Goal: Task Accomplishment & Management: Complete application form

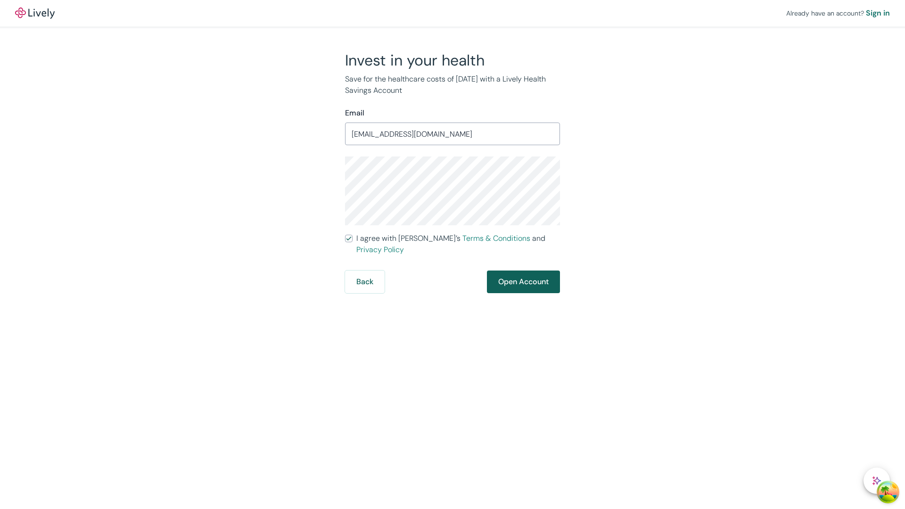
click at [523, 271] on button "Open Account" at bounding box center [523, 282] width 73 height 23
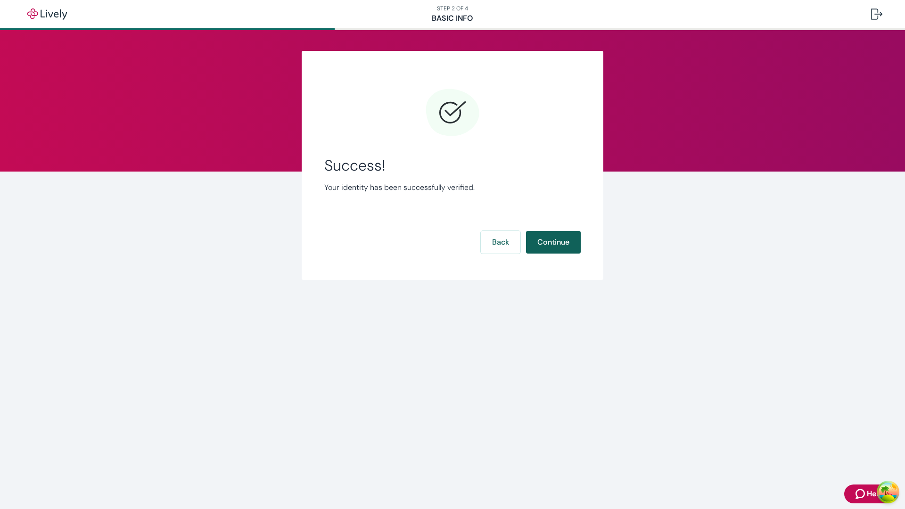
click at [553, 242] on button "Continue" at bounding box center [553, 242] width 55 height 23
